Goal: Task Accomplishment & Management: Manage account settings

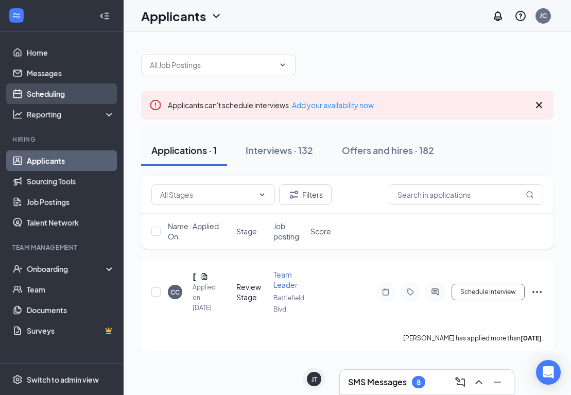
click at [40, 92] on link "Scheduling" at bounding box center [71, 93] width 88 height 21
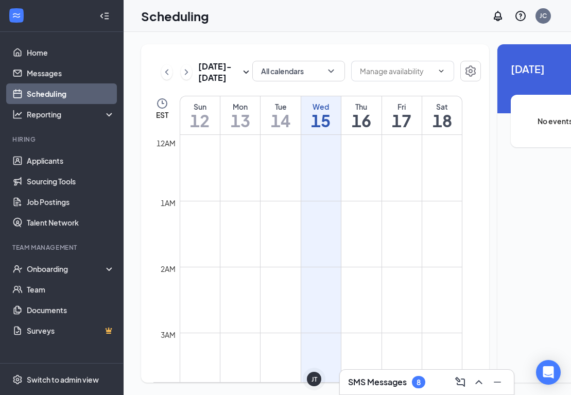
scroll to position [506, 0]
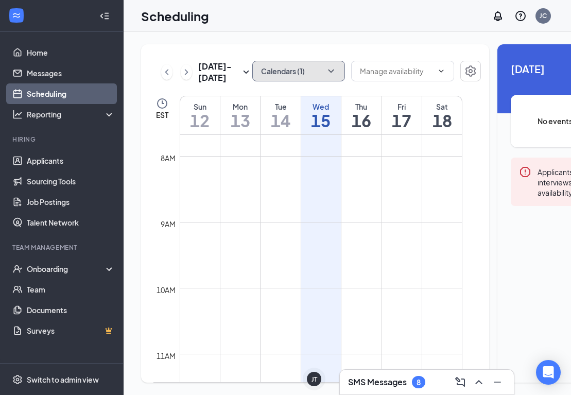
click at [326, 70] on icon "ChevronDown" at bounding box center [331, 71] width 10 height 10
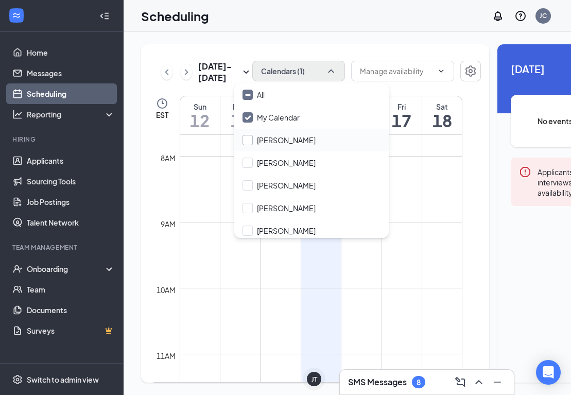
click at [245, 144] on input "[PERSON_NAME]" at bounding box center [278, 140] width 73 height 10
checkbox input "true"
click at [247, 159] on input "[PERSON_NAME]" at bounding box center [278, 162] width 73 height 10
checkbox input "true"
click at [246, 186] on input "[PERSON_NAME]" at bounding box center [278, 185] width 73 height 10
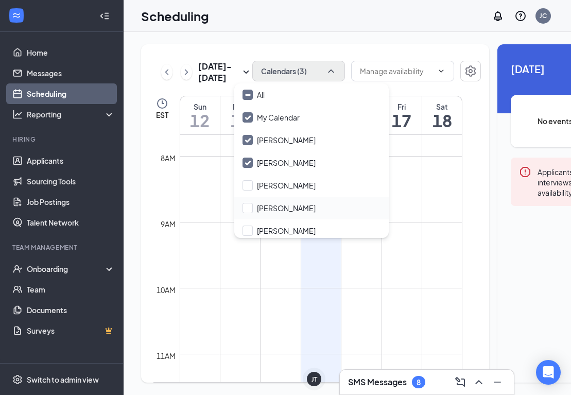
checkbox input "true"
click at [246, 210] on input "[PERSON_NAME]" at bounding box center [278, 208] width 73 height 10
checkbox input "true"
click at [247, 227] on input "[PERSON_NAME]" at bounding box center [278, 230] width 73 height 10
checkbox input "true"
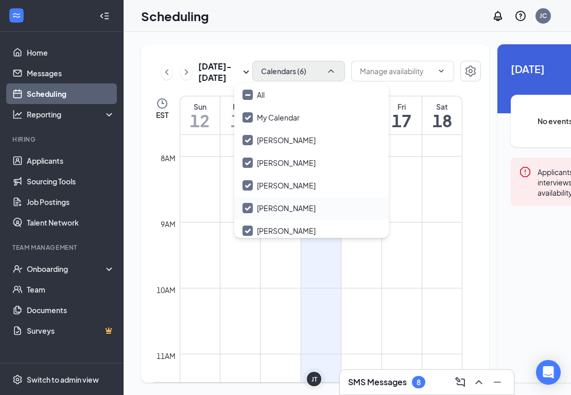
scroll to position [27, 0]
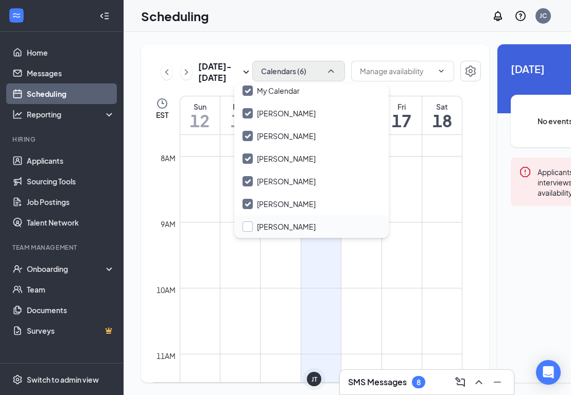
click at [244, 228] on input "[PERSON_NAME]" at bounding box center [278, 226] width 73 height 10
checkbox input "false"
checkbox input "true"
click at [151, 59] on div "[DATE] - [DATE] All calendars EST Sun 12 Mon 13 Tue 14 Wed 15 Thu 16 Fri 17 Sat…" at bounding box center [315, 213] width 348 height 338
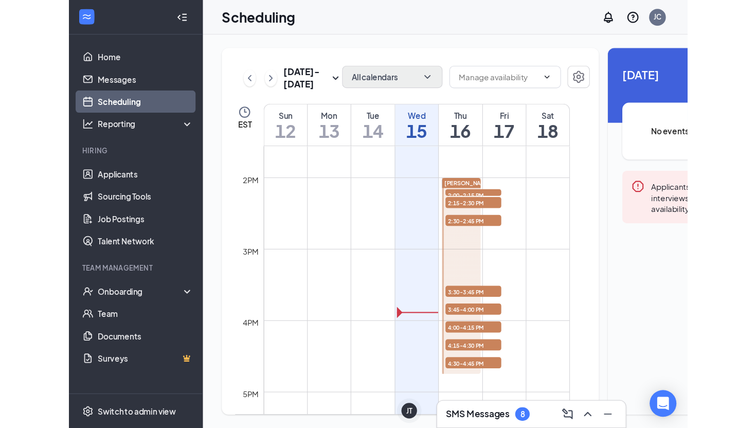
scroll to position [950, 0]
